Goal: Transaction & Acquisition: Purchase product/service

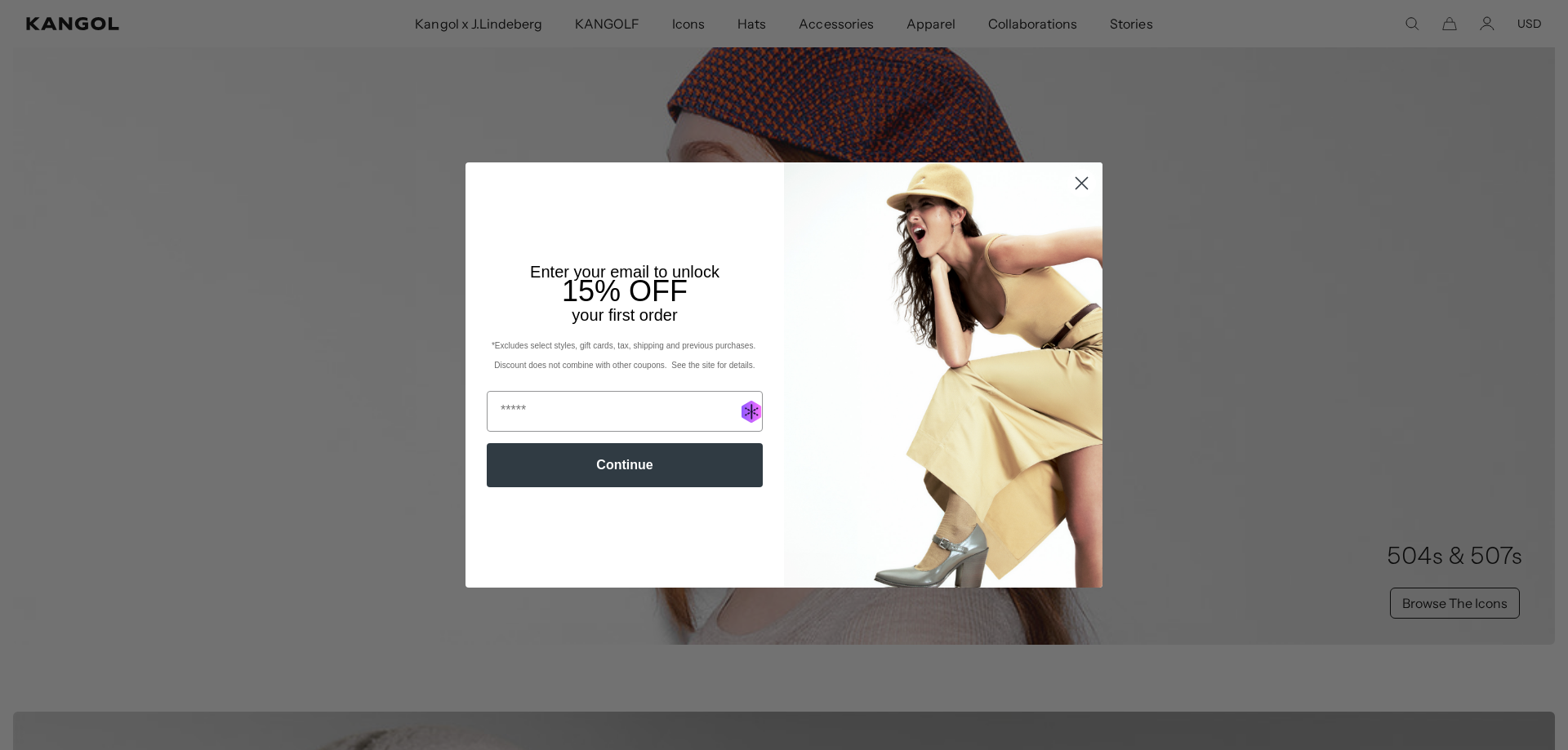
click at [1090, 185] on circle "Close dialog" at bounding box center [1082, 182] width 27 height 27
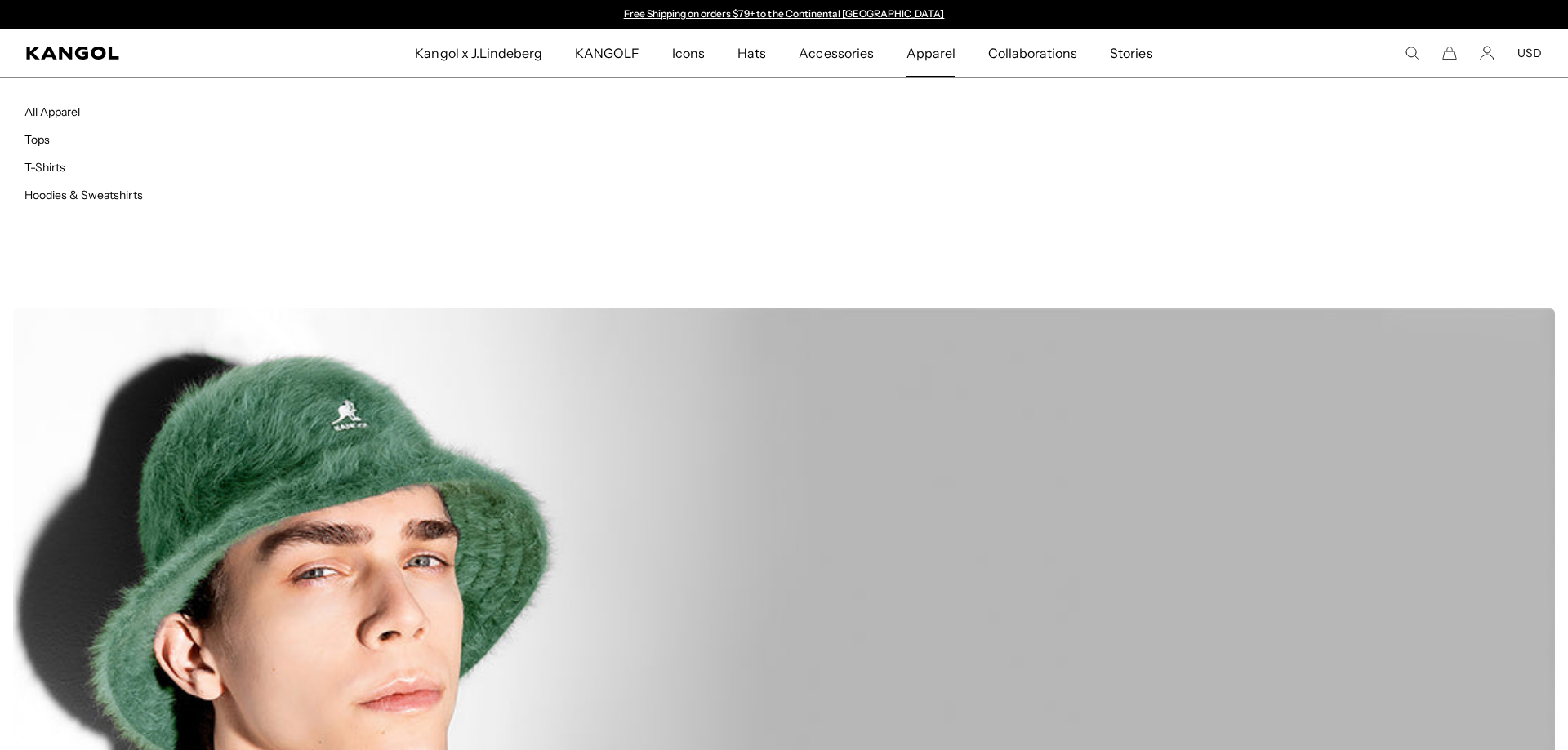
click at [941, 48] on span "Apparel" at bounding box center [931, 52] width 49 height 47
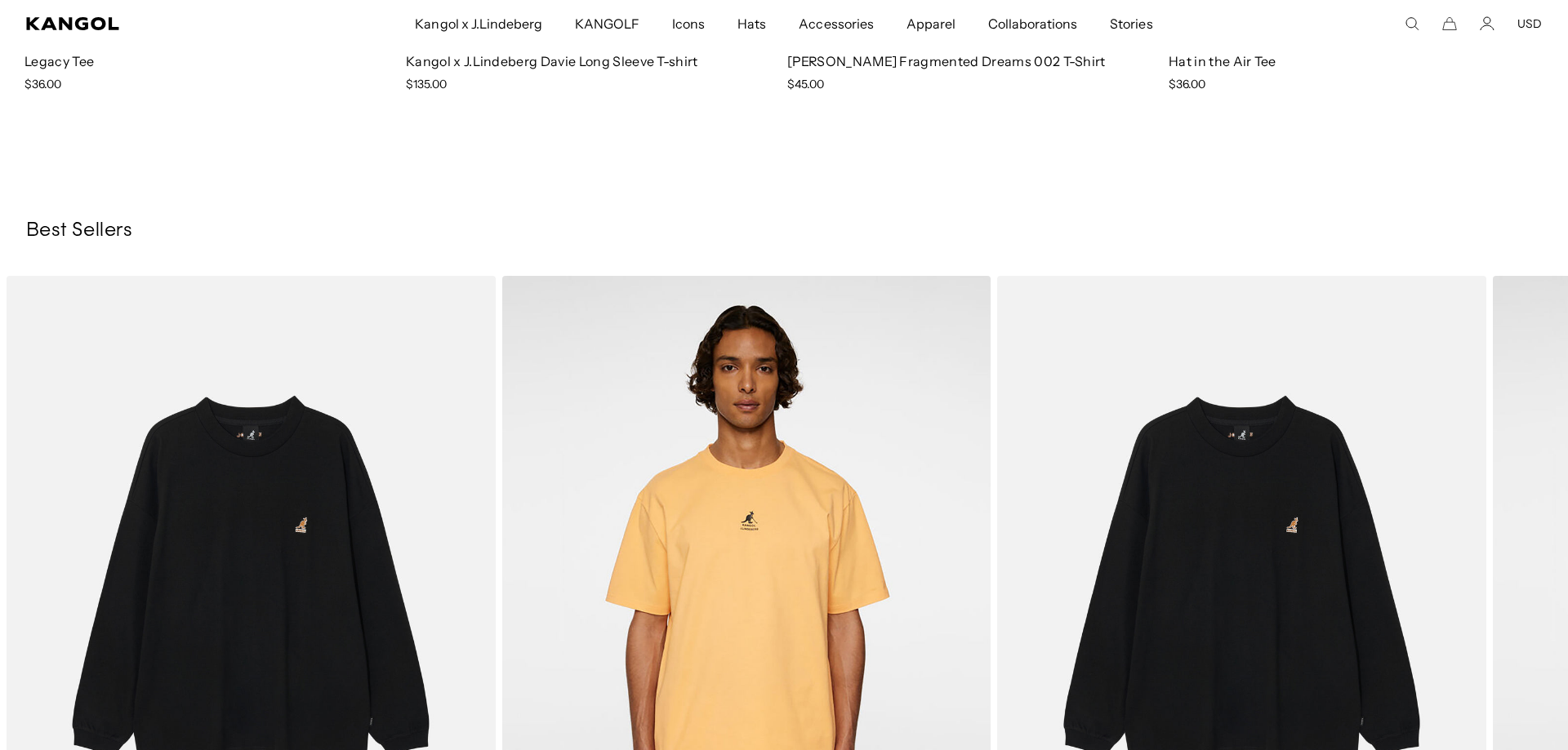
scroll to position [1763, 0]
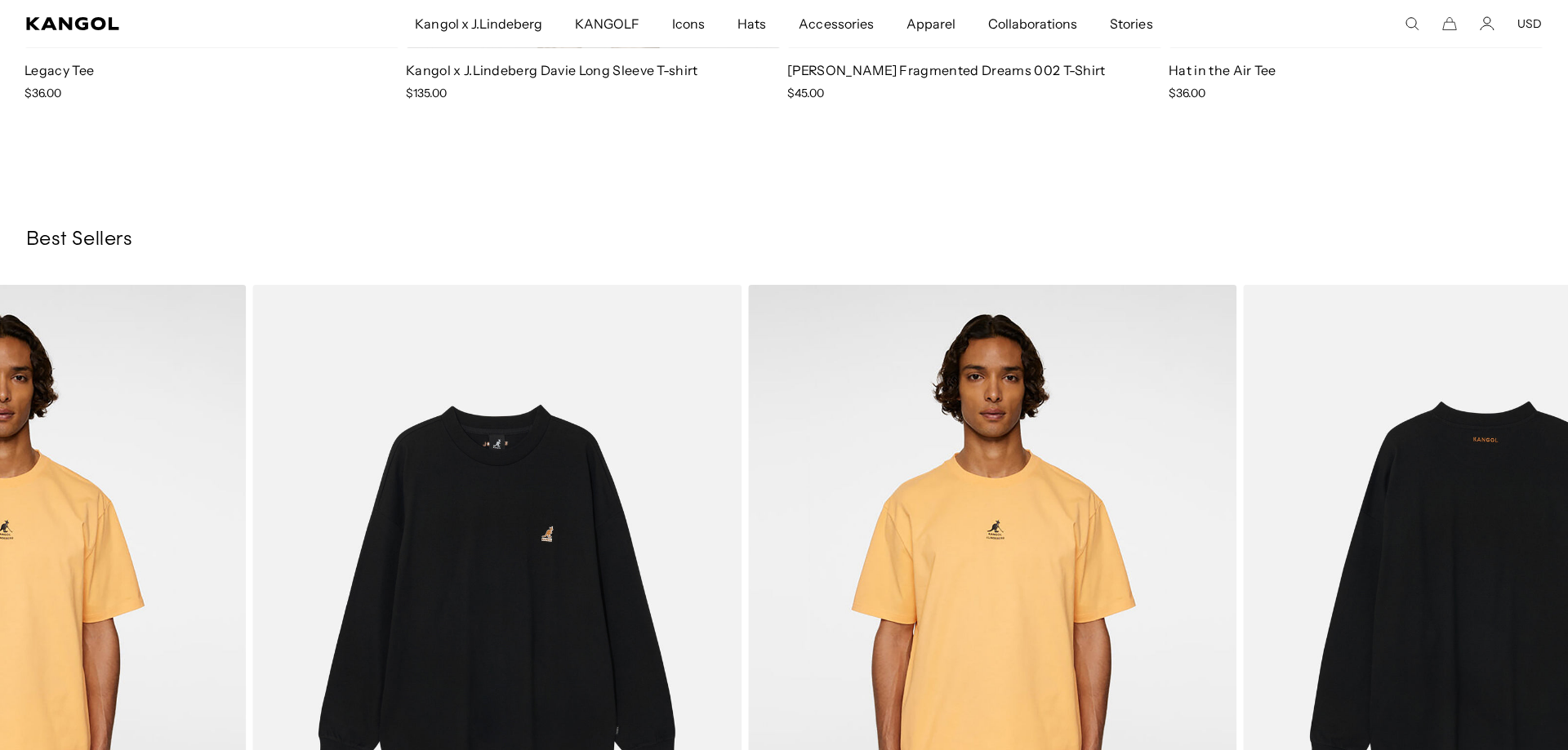
drag, startPoint x: 1214, startPoint y: 442, endPoint x: 475, endPoint y: 473, distance: 739.6
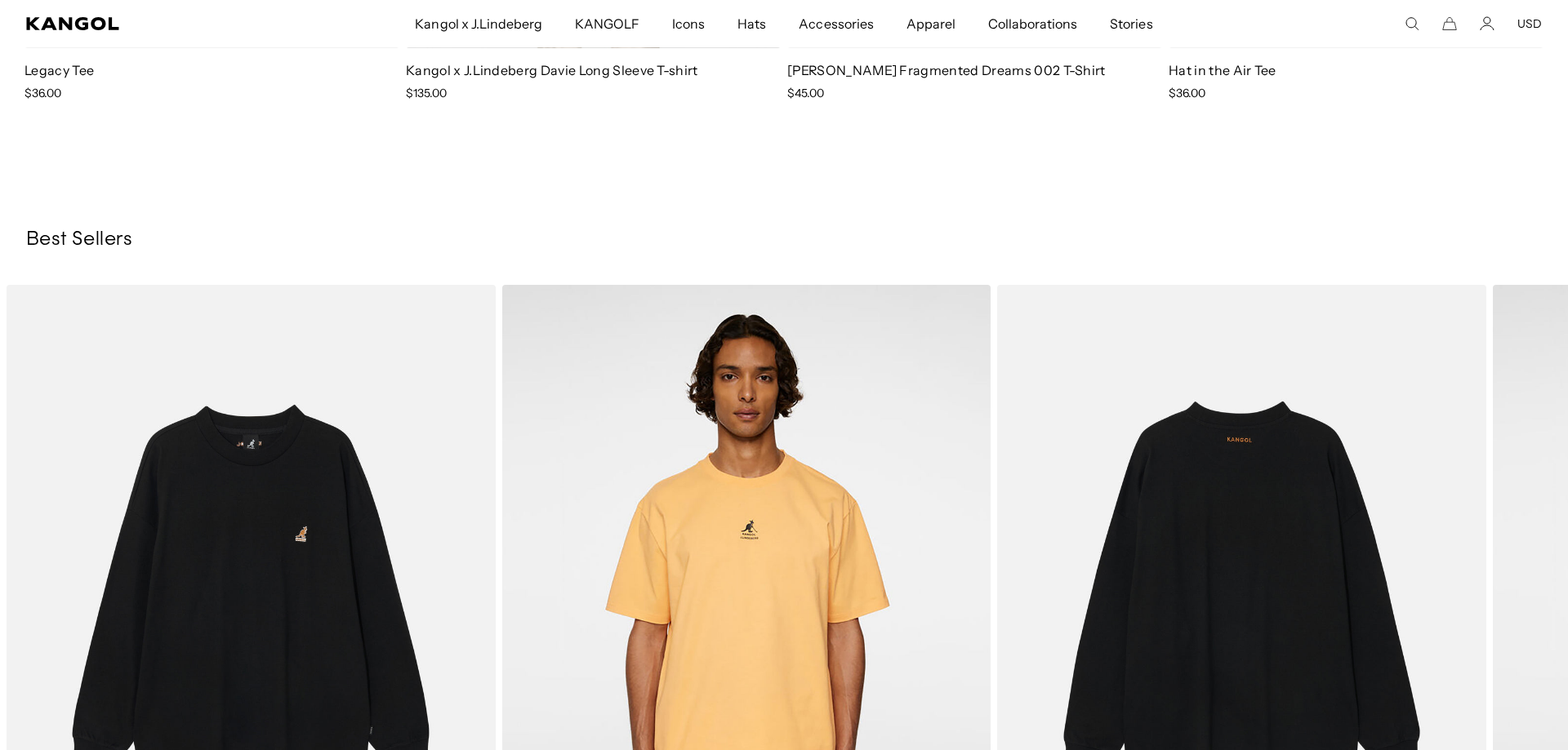
scroll to position [0, 0]
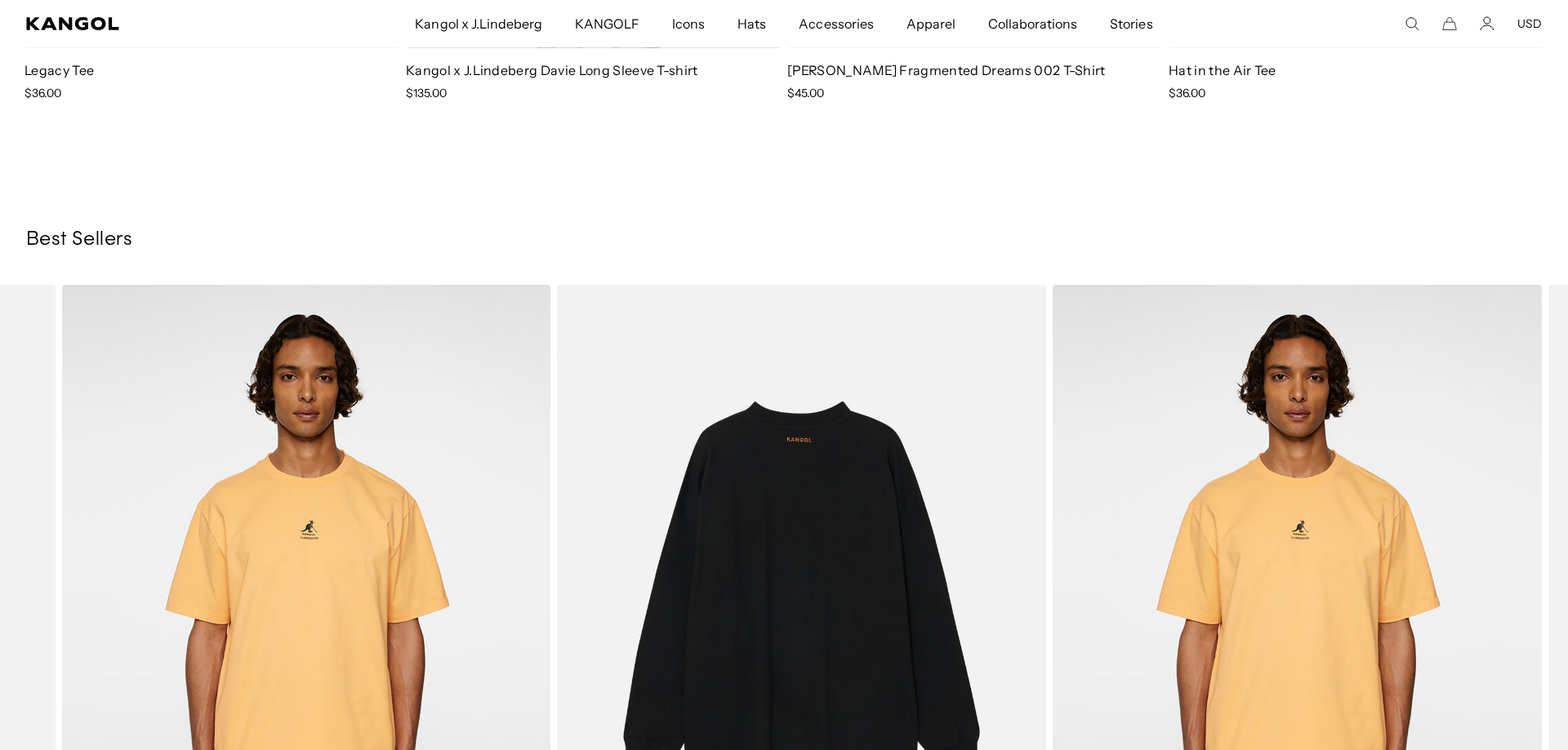
drag, startPoint x: 1139, startPoint y: 458, endPoint x: 700, endPoint y: 430, distance: 439.9
click at [700, 430] on img "1 of 2" at bounding box center [801, 592] width 490 height 614
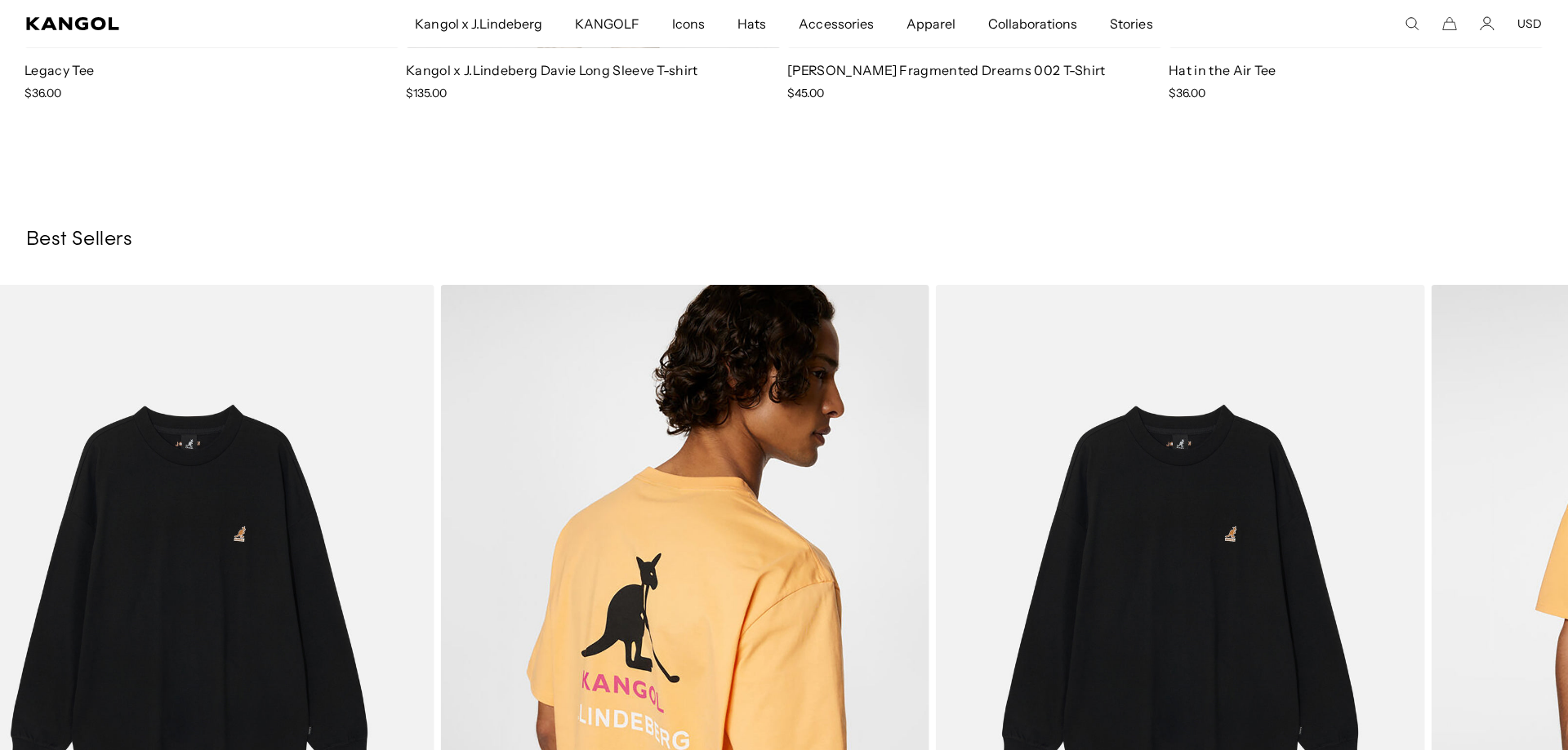
scroll to position [0, 336]
drag, startPoint x: 1140, startPoint y: 468, endPoint x: 583, endPoint y: 433, distance: 558.1
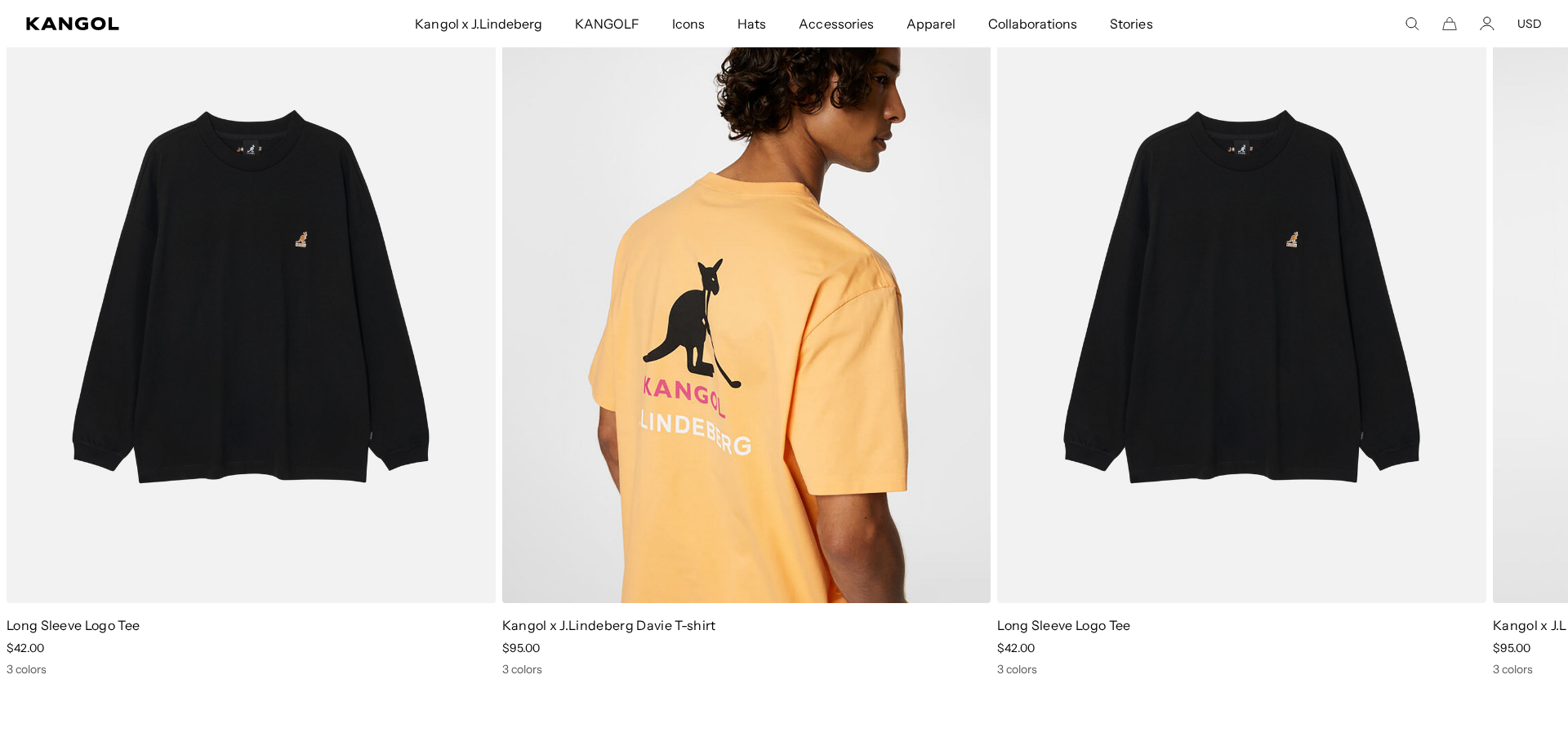
scroll to position [2028, 0]
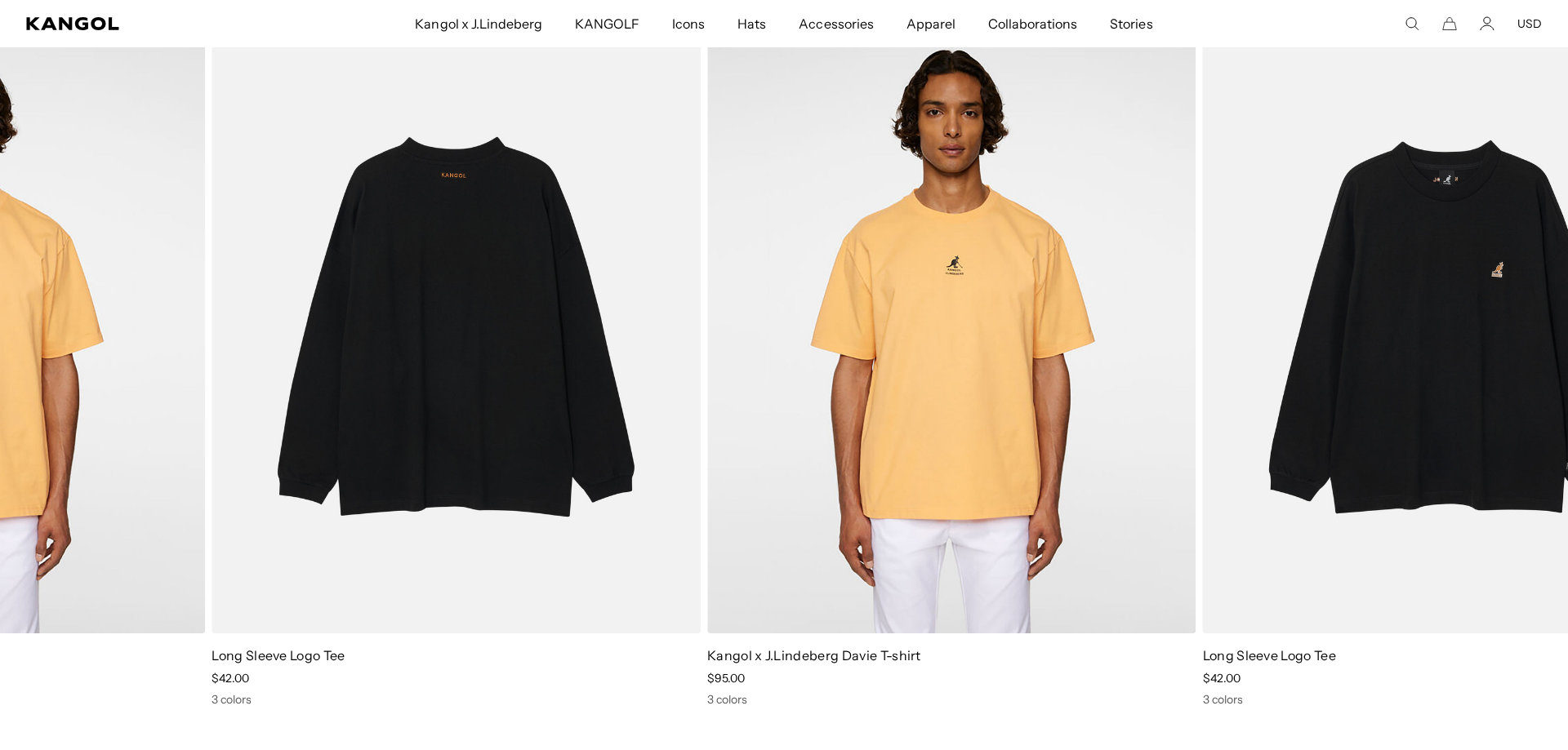
drag, startPoint x: 1080, startPoint y: 426, endPoint x: 294, endPoint y: 470, distance: 787.2
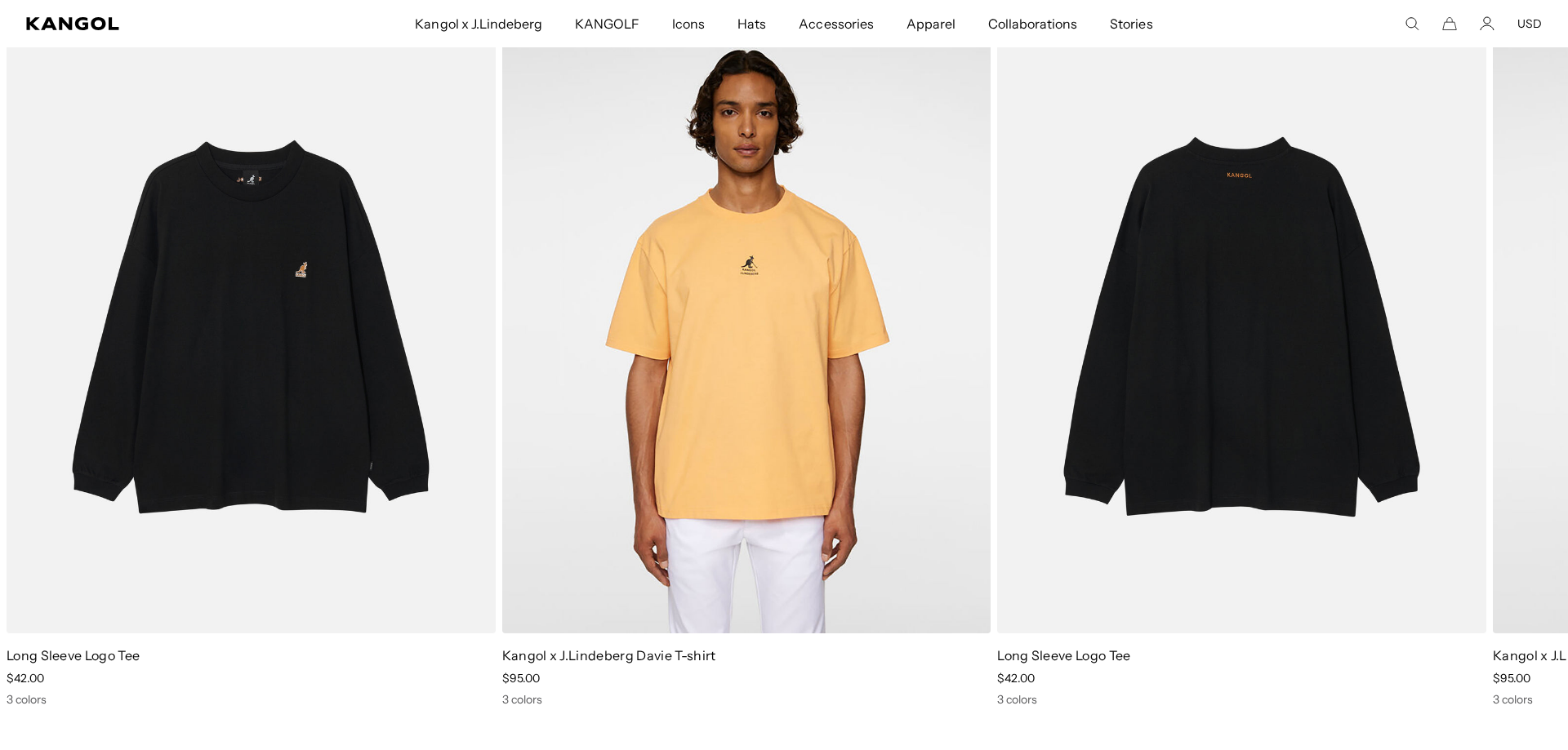
click at [1020, 699] on div "3 colors" at bounding box center [1242, 699] width 490 height 15
click at [1053, 611] on img "1 of 2" at bounding box center [1242, 328] width 490 height 614
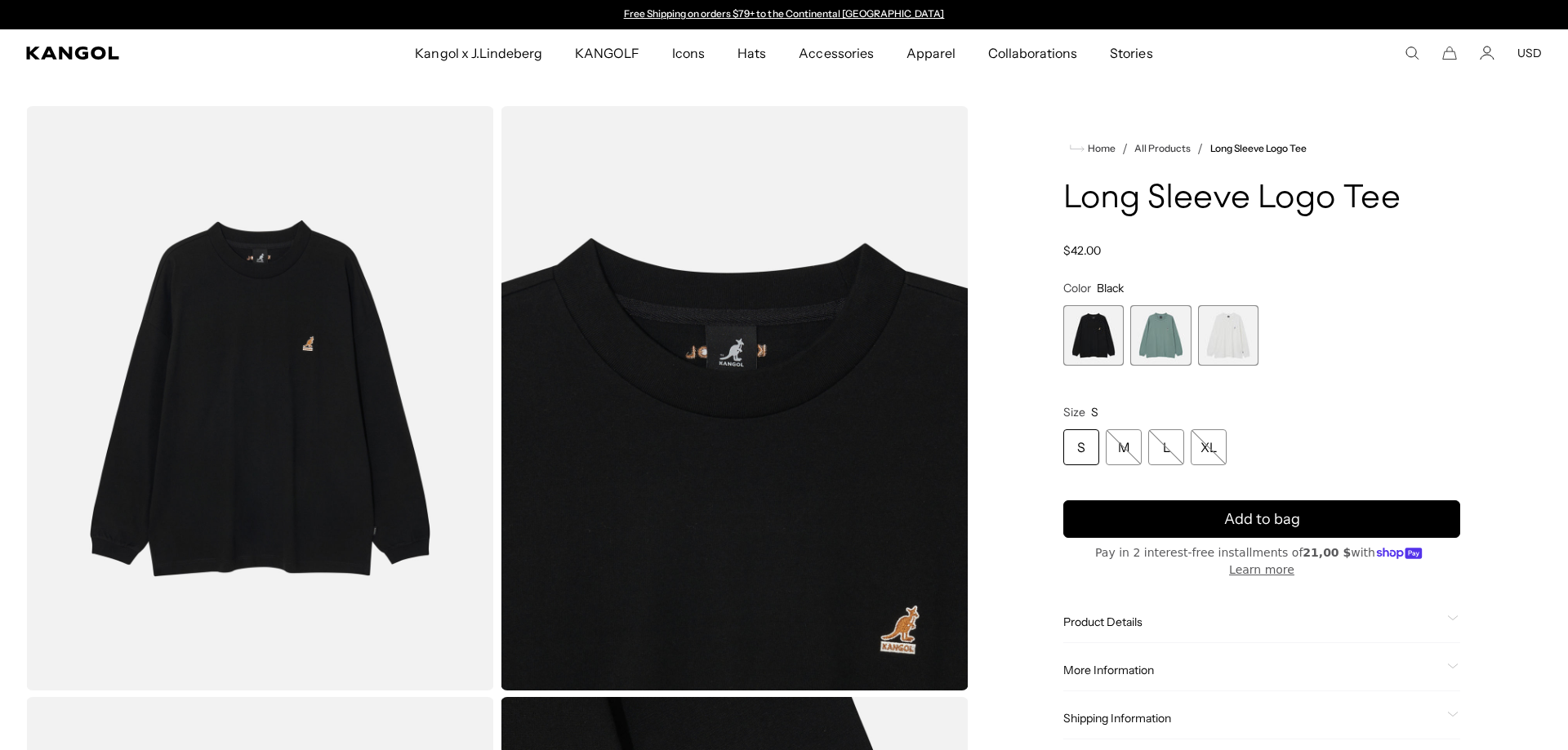
click at [1176, 352] on span "2 of 3" at bounding box center [1161, 335] width 60 height 60
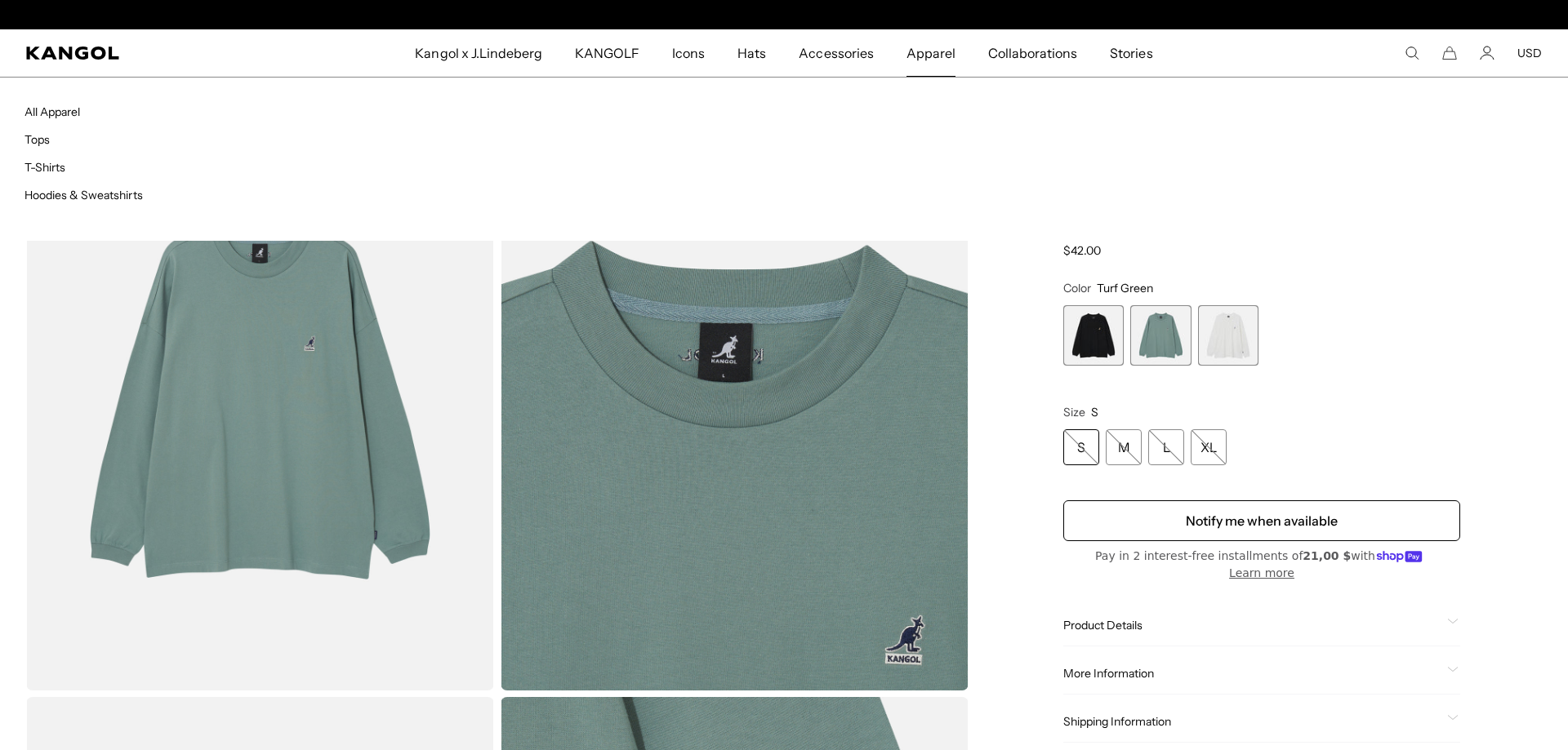
scroll to position [0, 336]
click at [932, 56] on span "Apparel" at bounding box center [931, 52] width 49 height 47
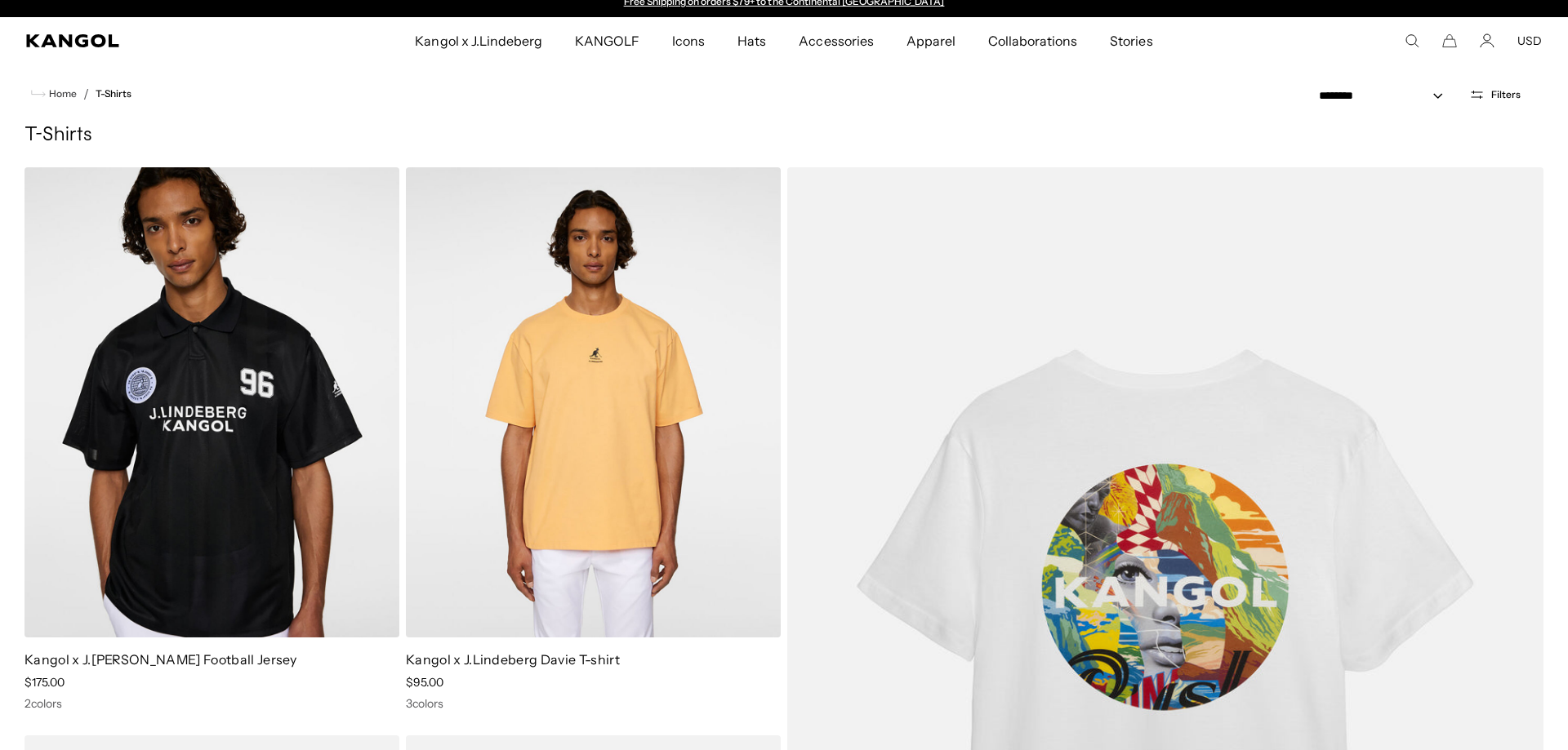
click at [945, 40] on span "Apparel" at bounding box center [931, 40] width 49 height 47
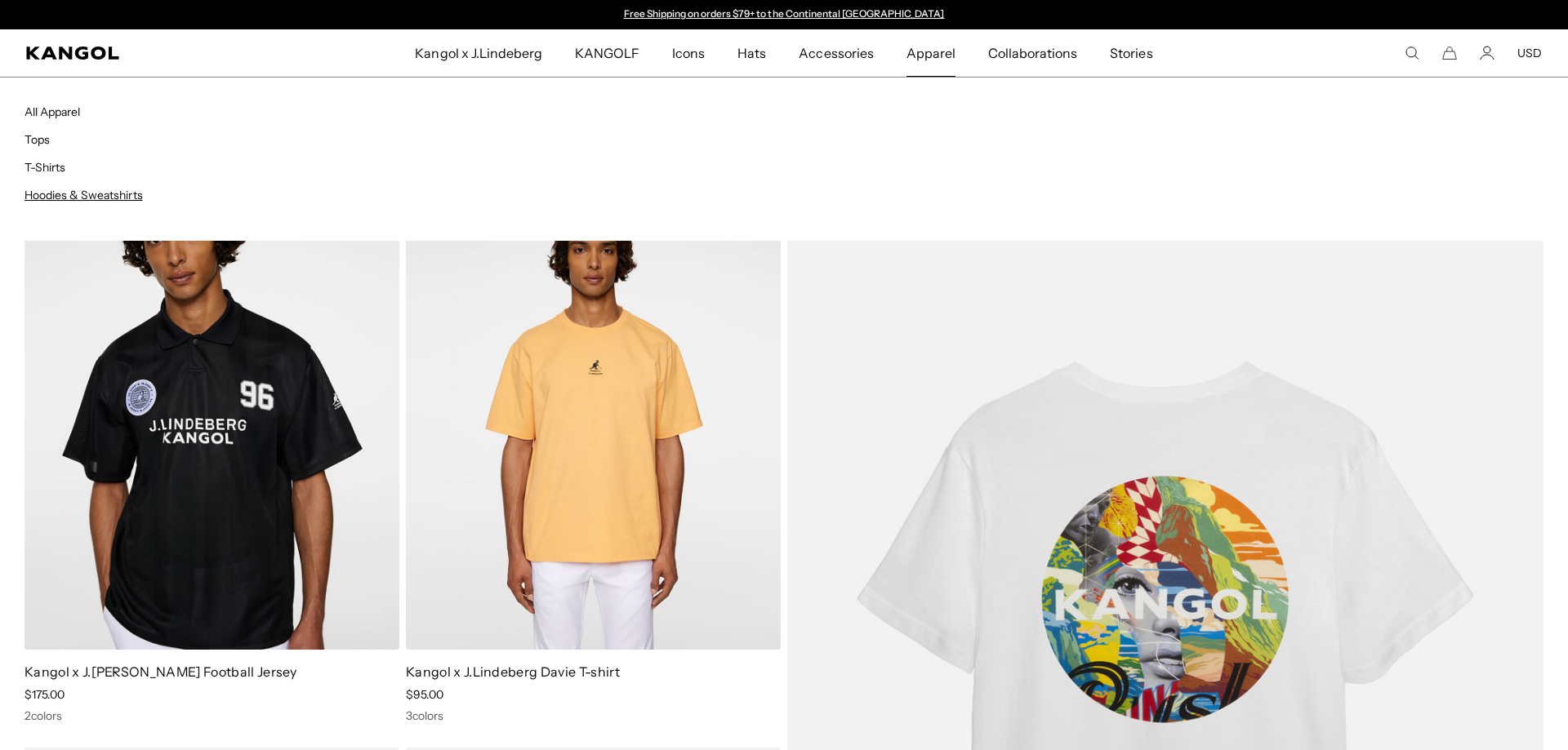
click at [97, 194] on link "Hoodies & Sweatshirts" at bounding box center [83, 194] width 119 height 15
